Goal: Find specific page/section: Find specific page/section

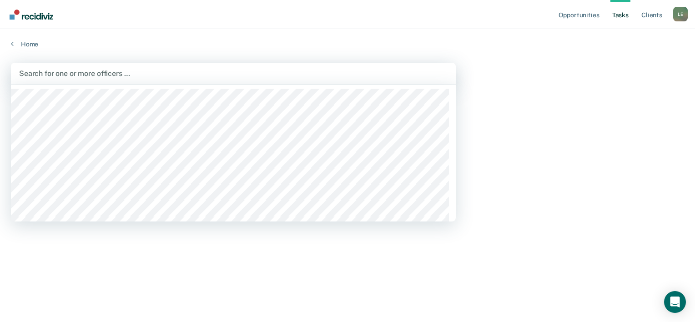
click at [241, 68] on div at bounding box center [233, 73] width 428 height 10
type input "eliz"
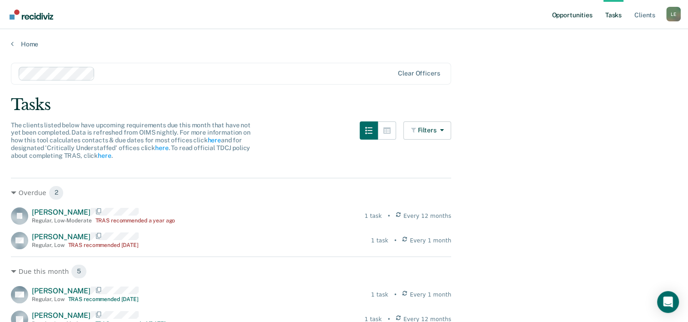
click at [582, 15] on link "Opportunities" at bounding box center [572, 14] width 44 height 29
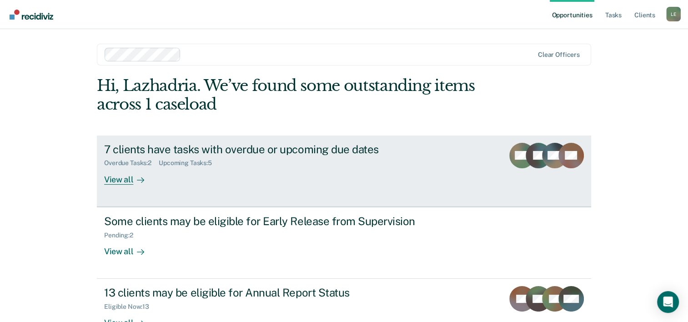
click at [397, 149] on div "7 clients have tasks with overdue or upcoming due dates" at bounding box center [263, 149] width 319 height 13
